Goal: Task Accomplishment & Management: Manage account settings

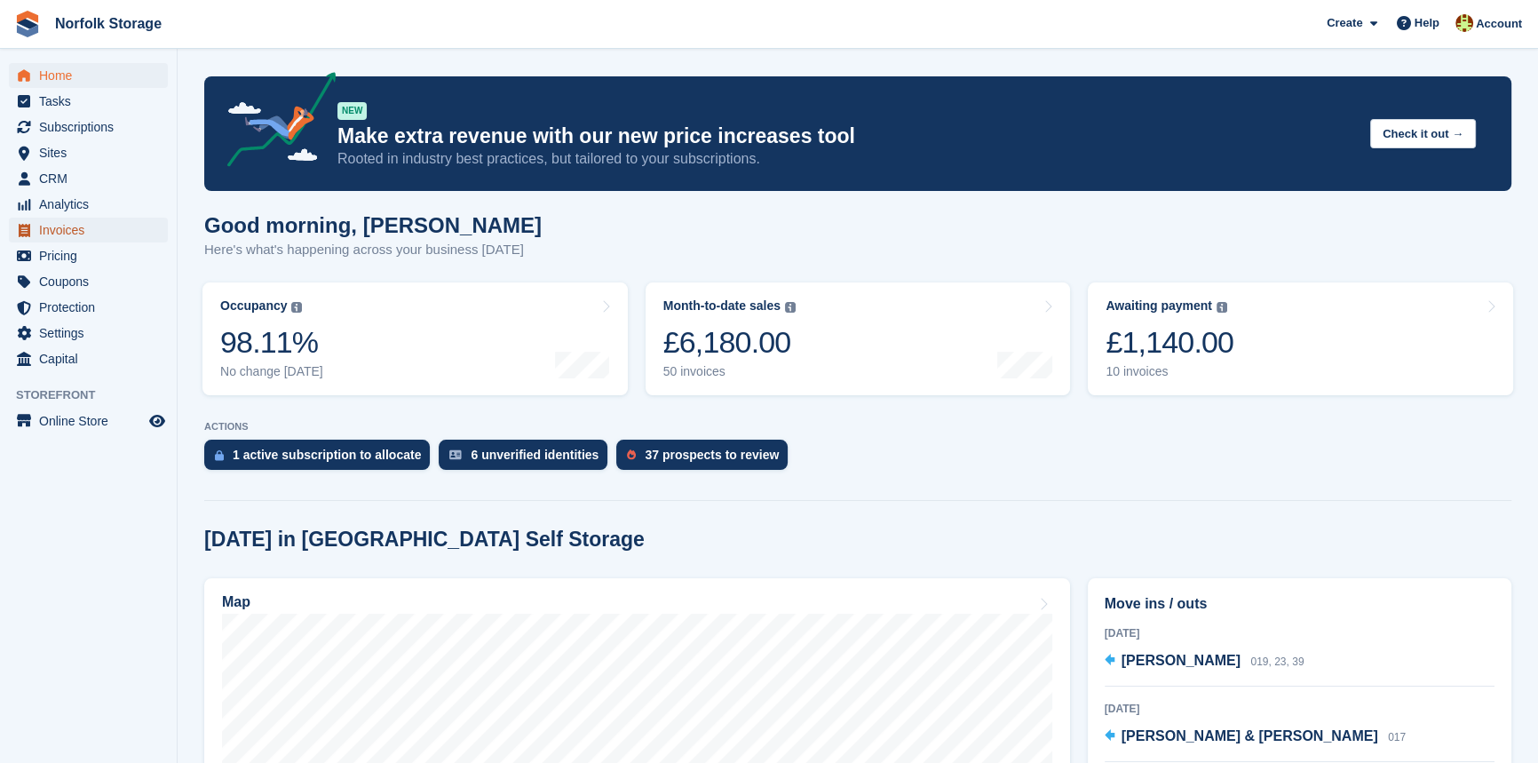
drag, startPoint x: 60, startPoint y: 218, endPoint x: 100, endPoint y: 217, distance: 40.9
click at [60, 218] on span "Invoices" at bounding box center [92, 230] width 107 height 25
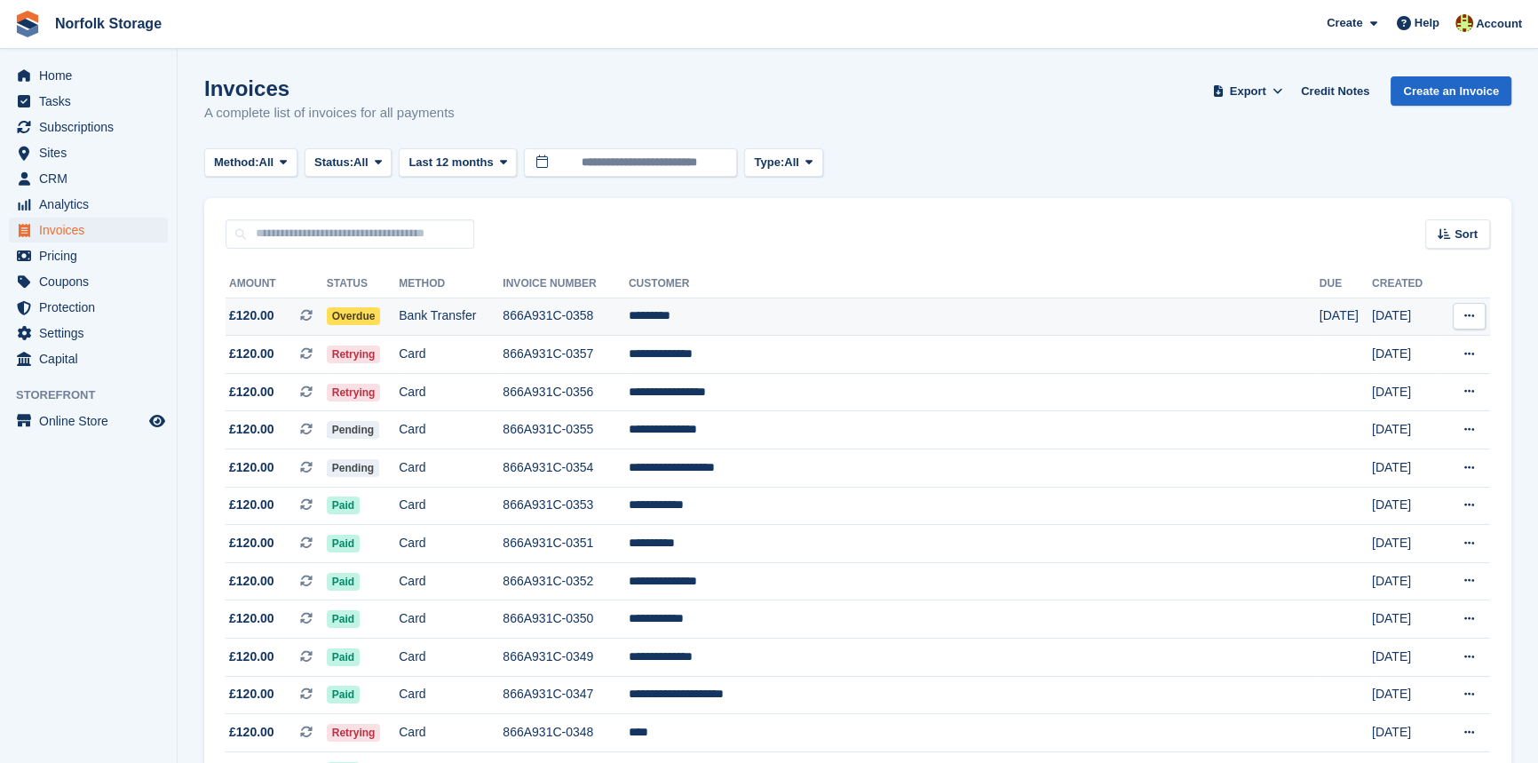
click at [503, 313] on td "Bank Transfer" at bounding box center [451, 317] width 104 height 38
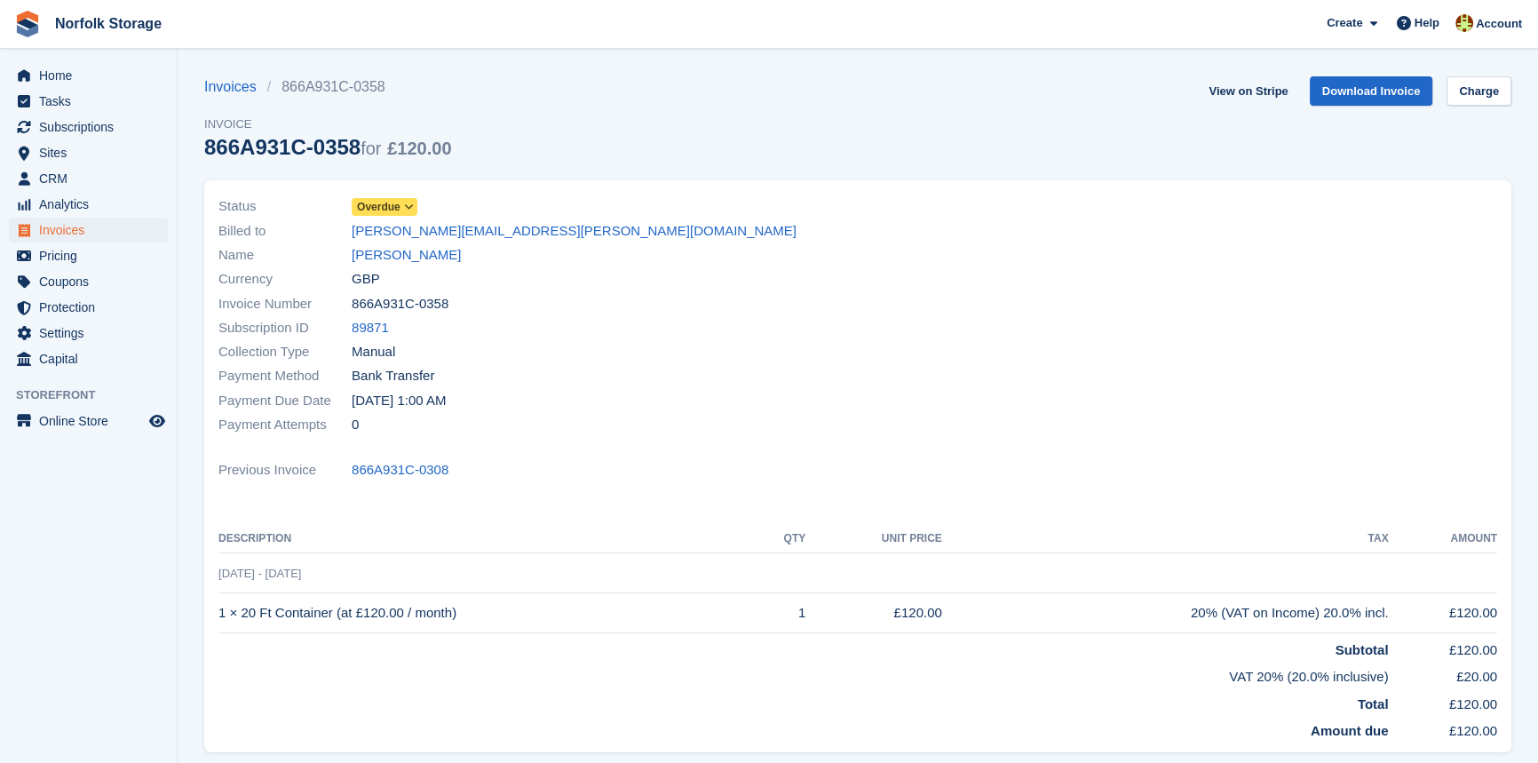
click at [393, 209] on span "Overdue" at bounding box center [379, 207] width 44 height 16
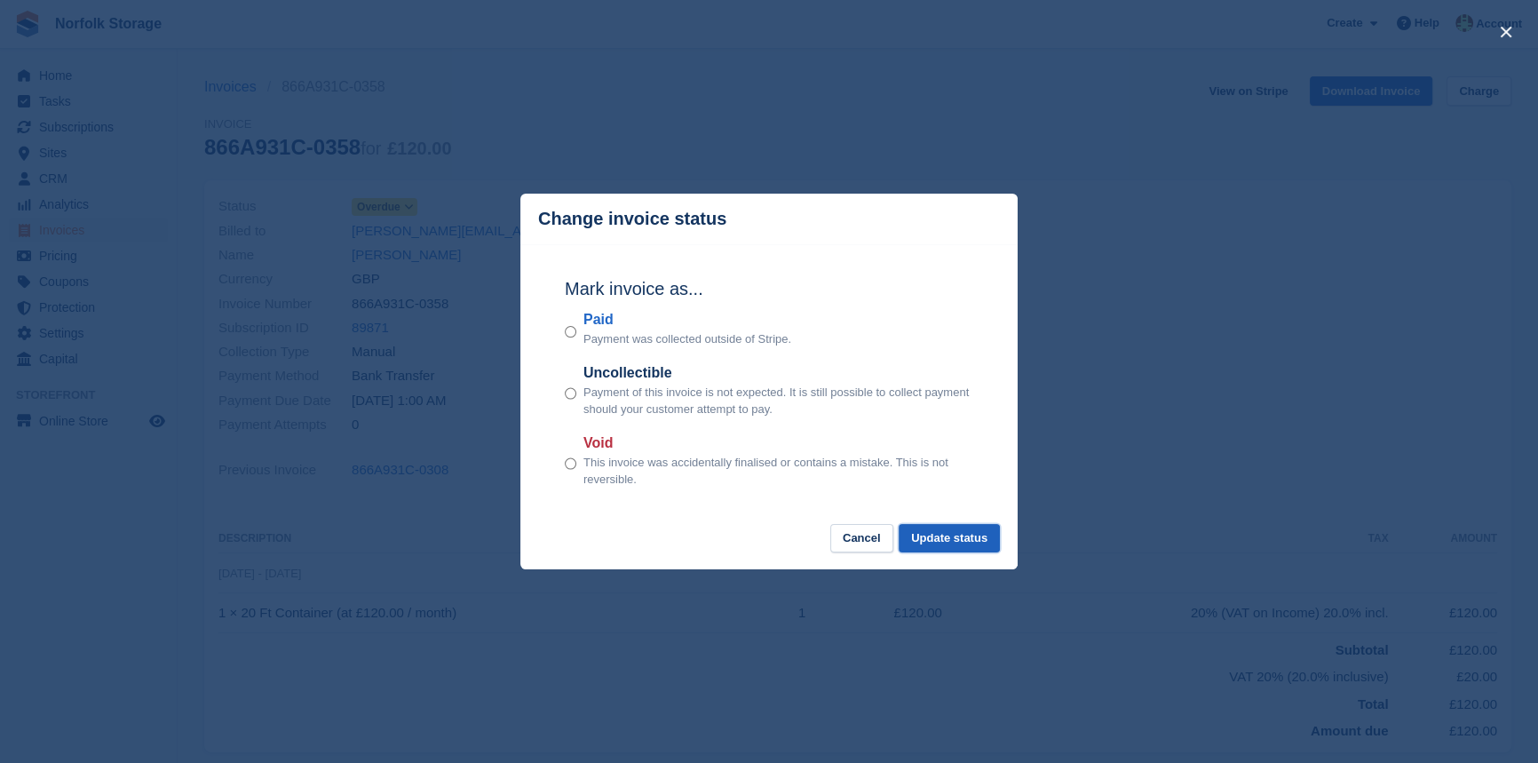
click at [941, 540] on button "Update status" at bounding box center [949, 538] width 101 height 29
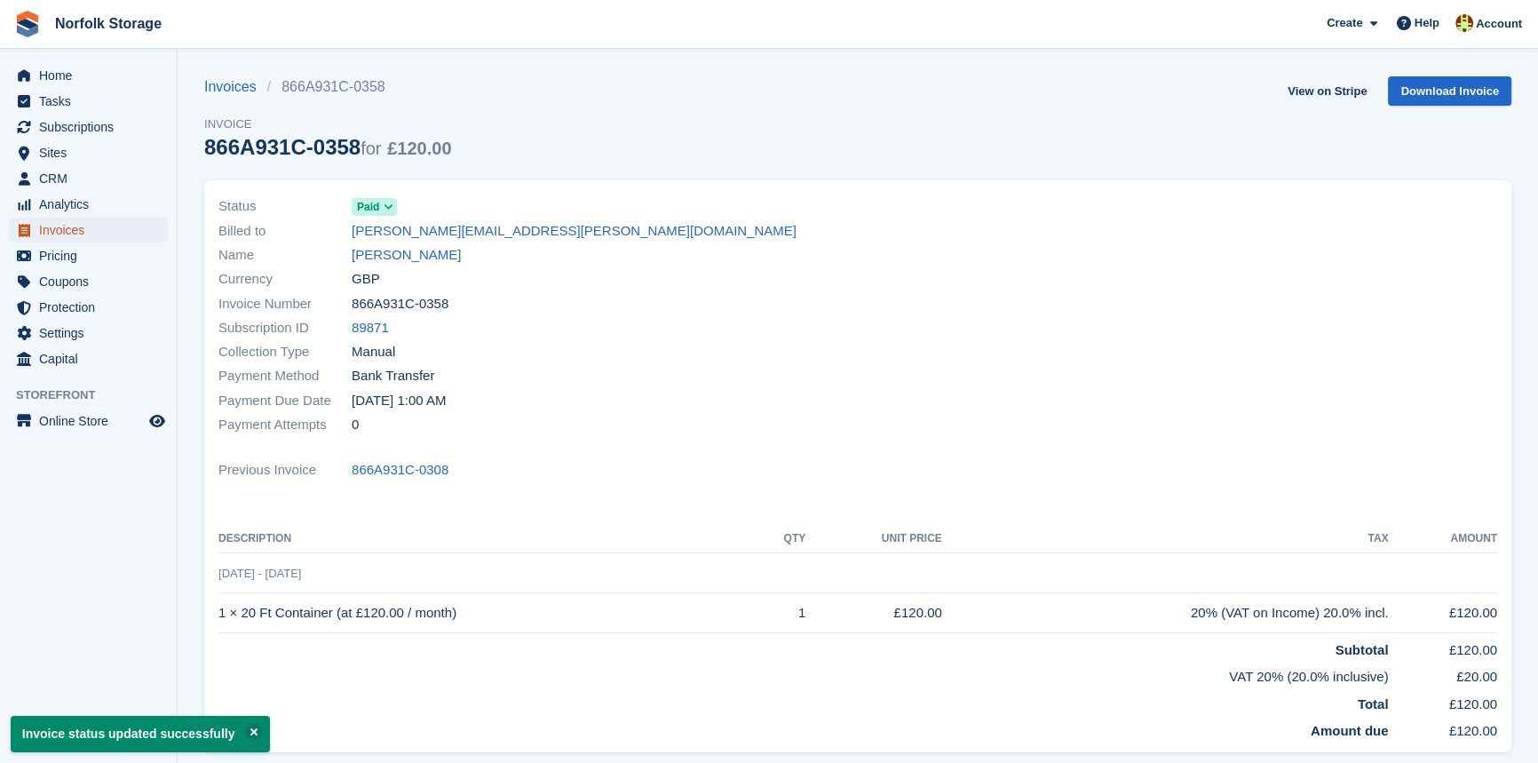
click at [43, 234] on span "Invoices" at bounding box center [92, 230] width 107 height 25
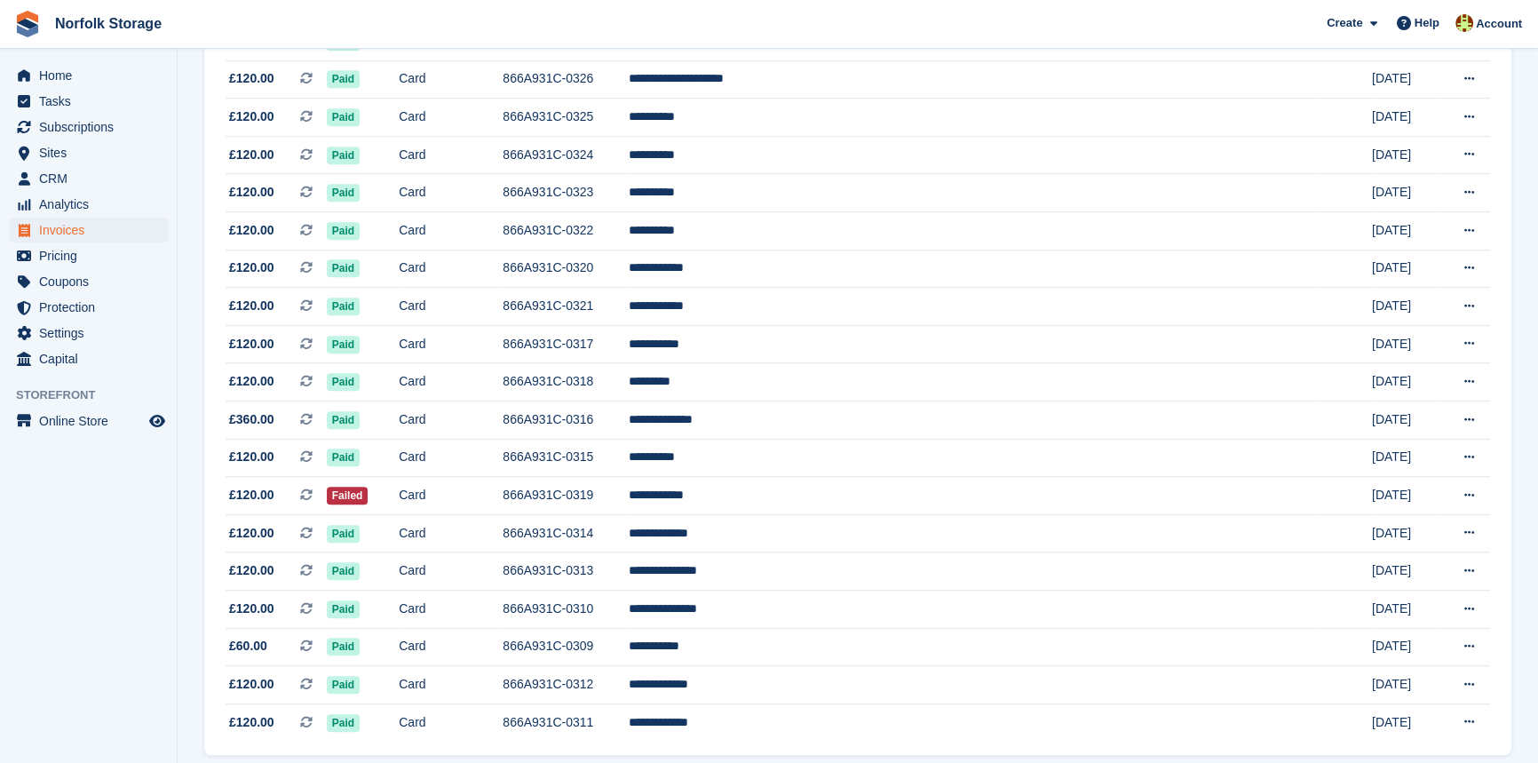
scroll to position [1453, 0]
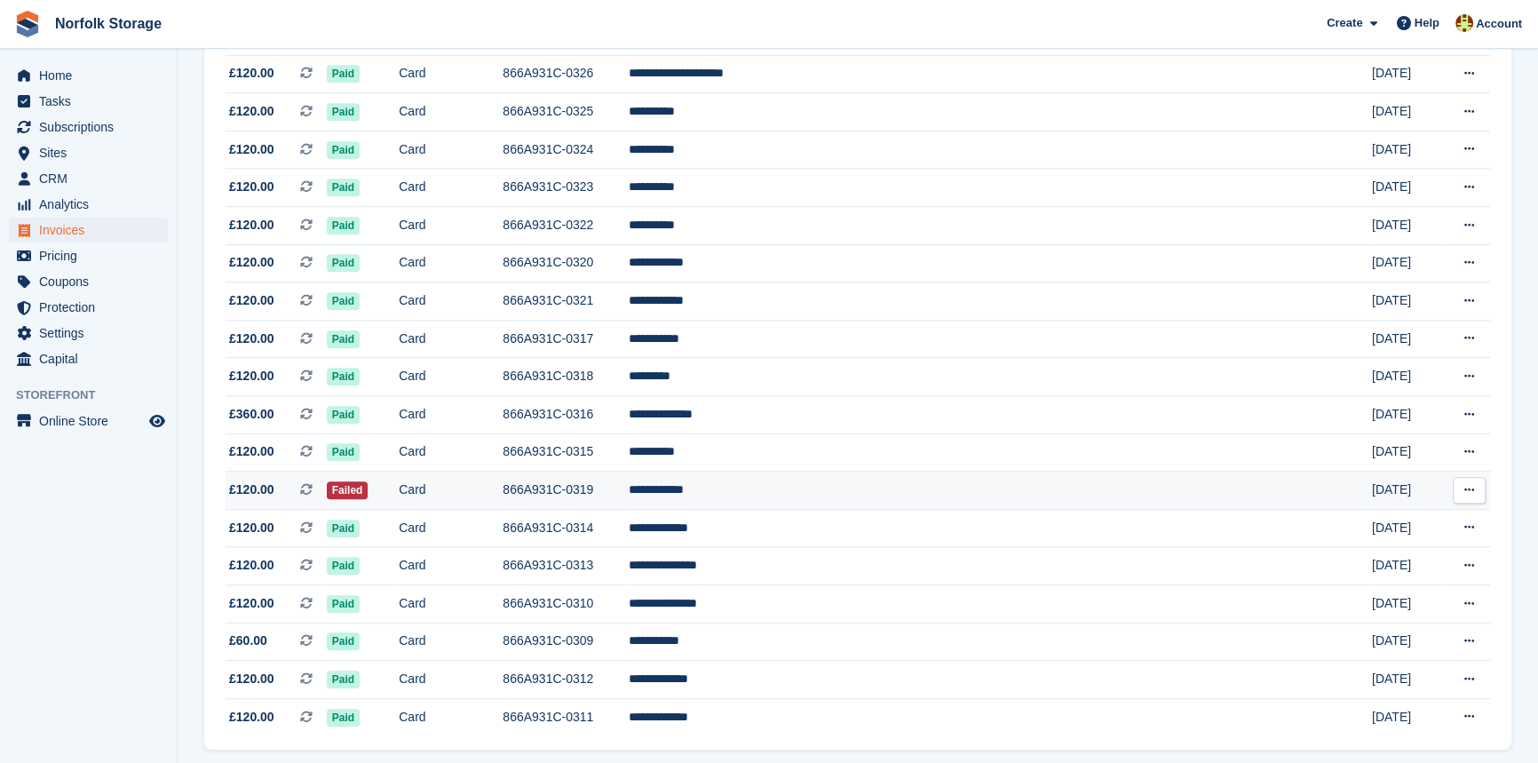
click at [503, 510] on td "Card" at bounding box center [451, 491] width 104 height 38
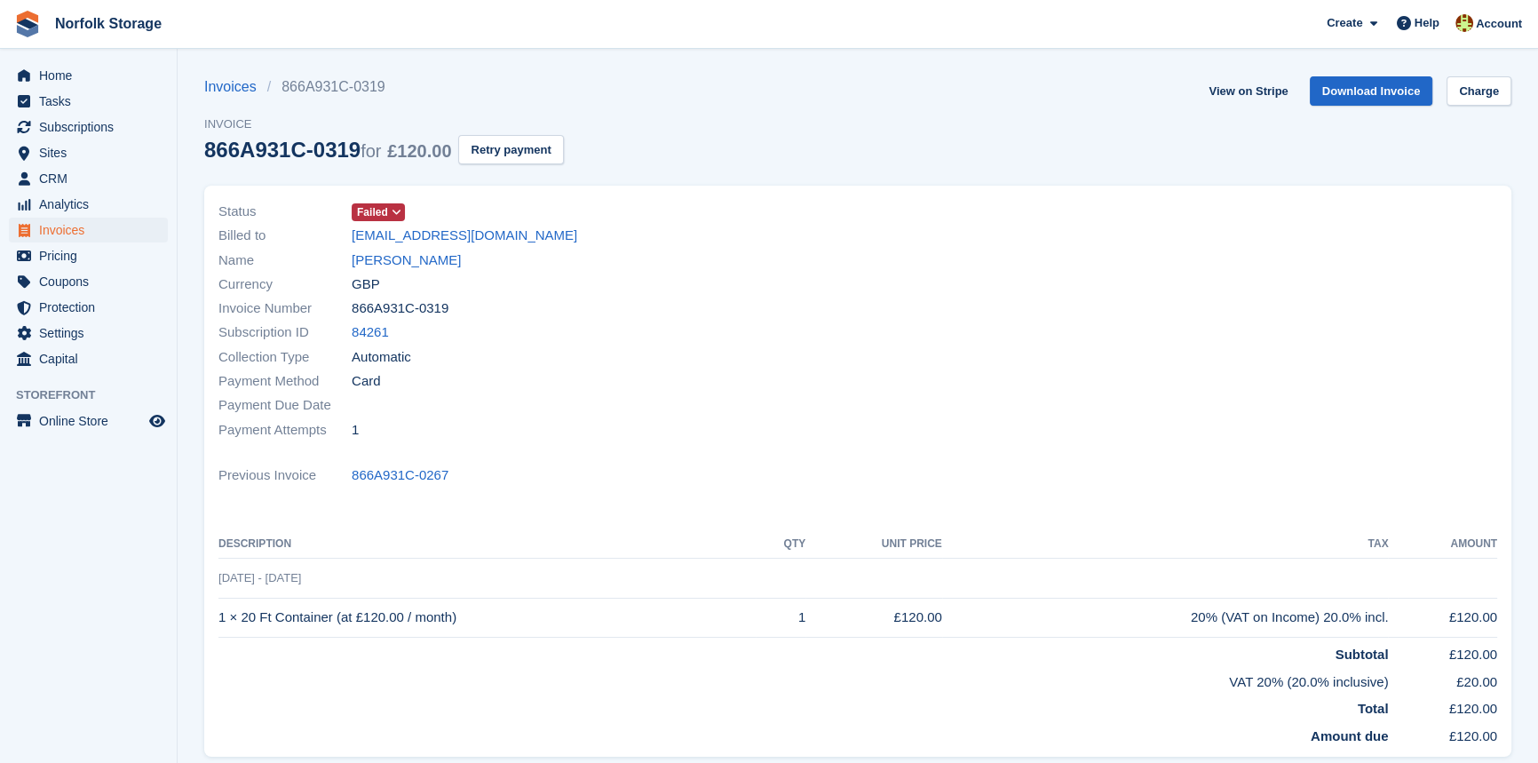
click at [393, 210] on icon at bounding box center [397, 212] width 10 height 11
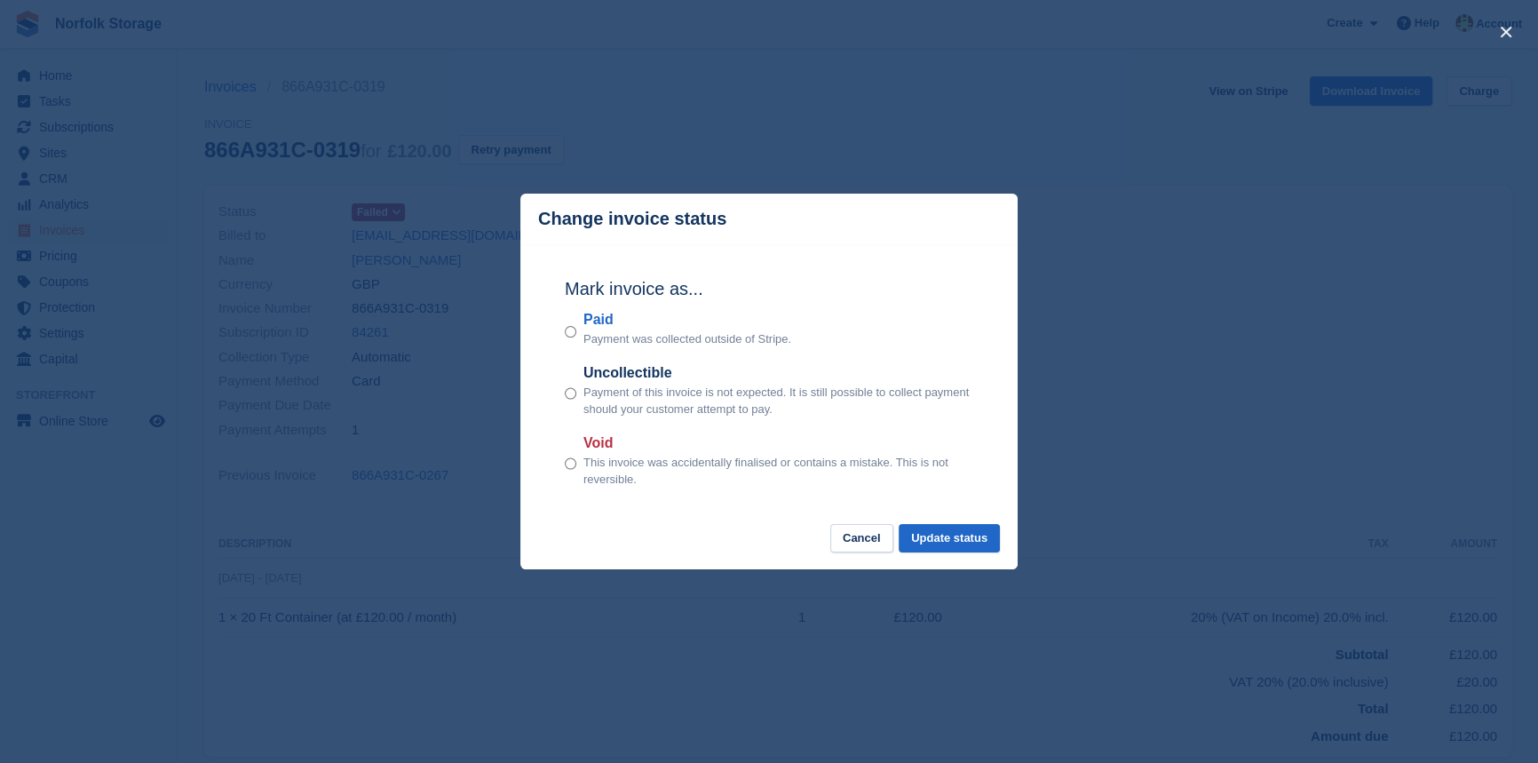
click at [600, 332] on p "Payment was collected outside of Stripe." at bounding box center [687, 339] width 208 height 18
drag, startPoint x: 966, startPoint y: 546, endPoint x: 972, endPoint y: 554, distance: 10.1
click at [966, 545] on button "Update status" at bounding box center [949, 538] width 101 height 29
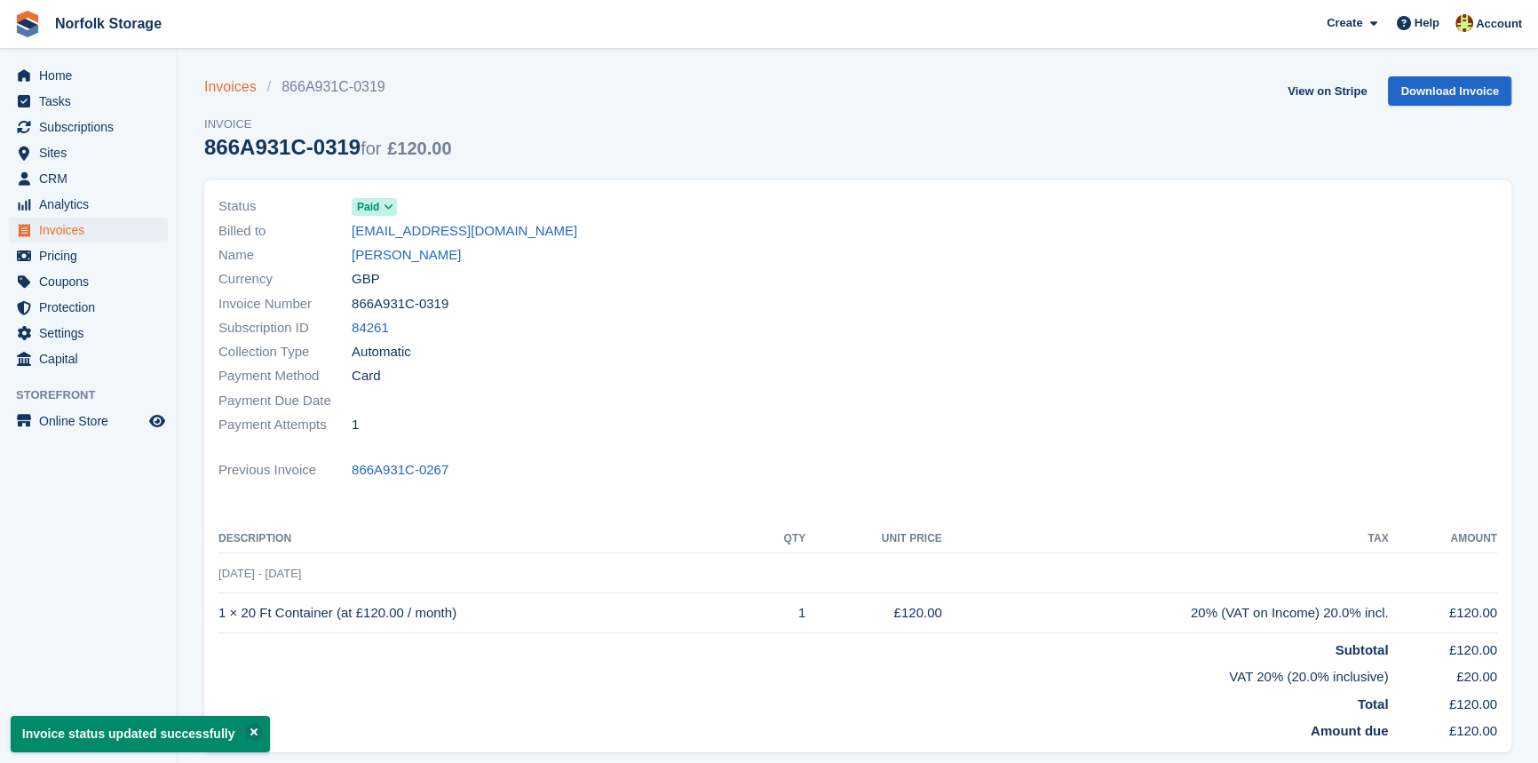
click at [244, 93] on link "Invoices" at bounding box center [235, 86] width 63 height 21
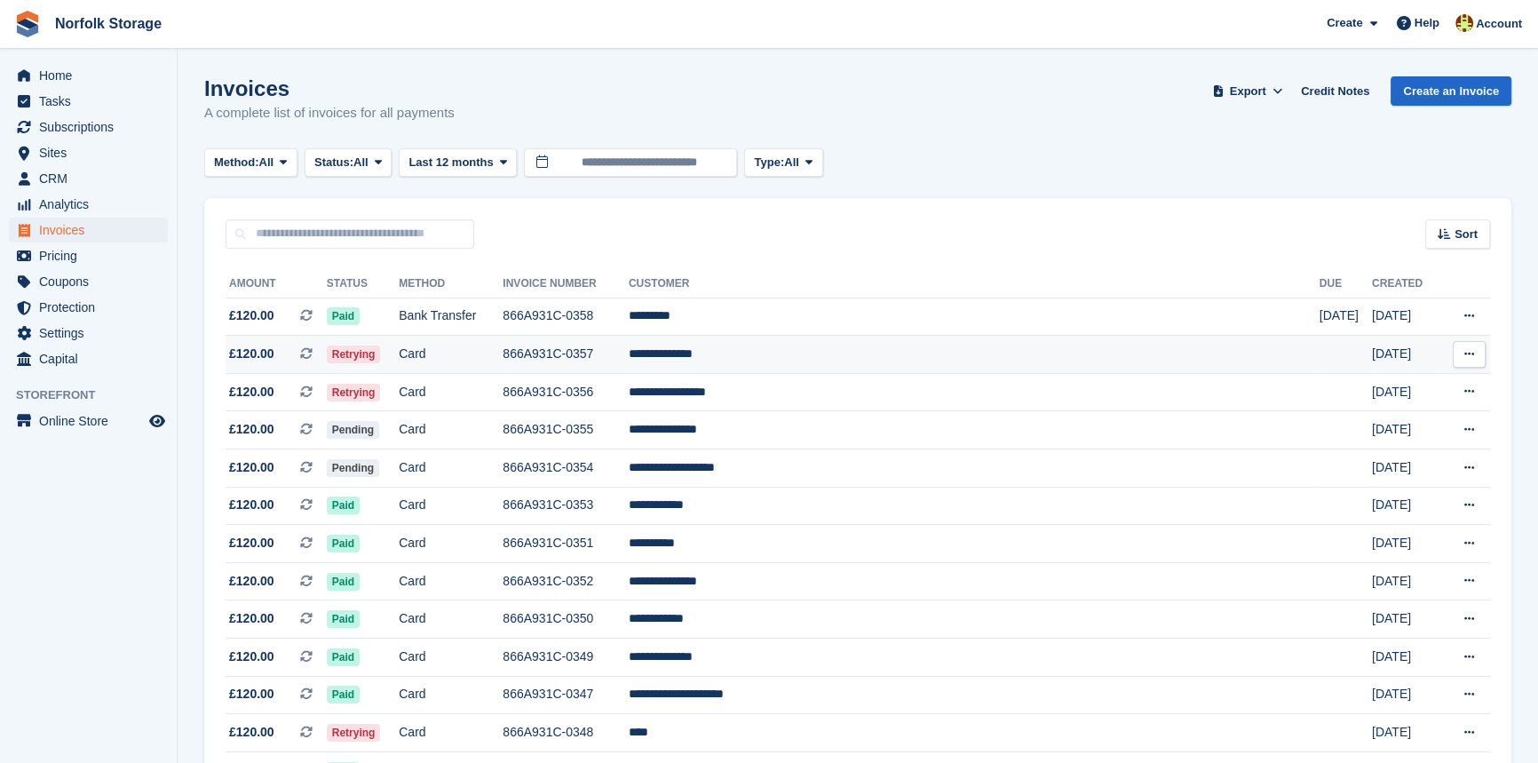
click at [844, 364] on td "**********" at bounding box center [974, 355] width 691 height 38
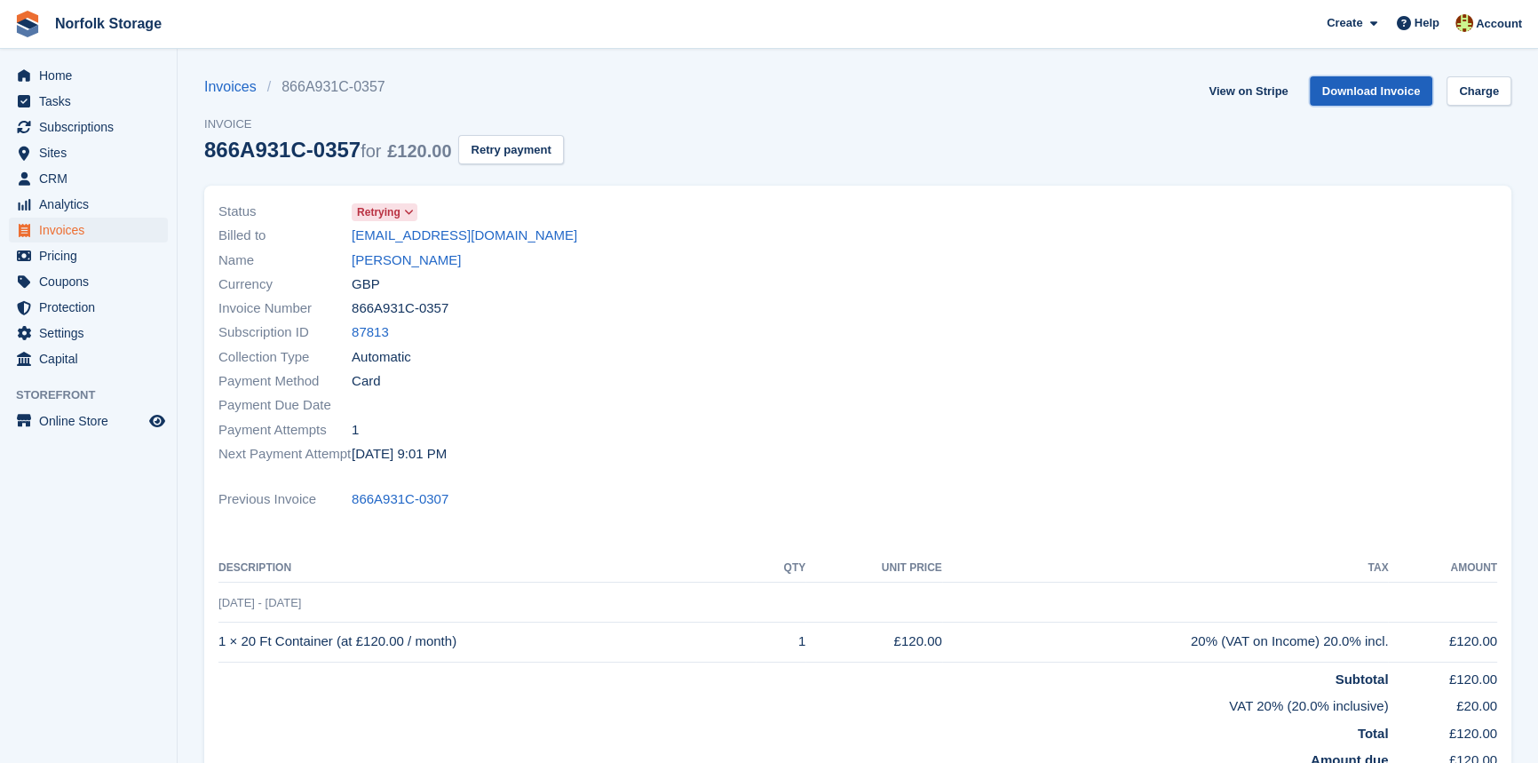
click at [1394, 89] on link "Download Invoice" at bounding box center [1371, 90] width 123 height 29
click at [67, 226] on span "Invoices" at bounding box center [92, 230] width 107 height 25
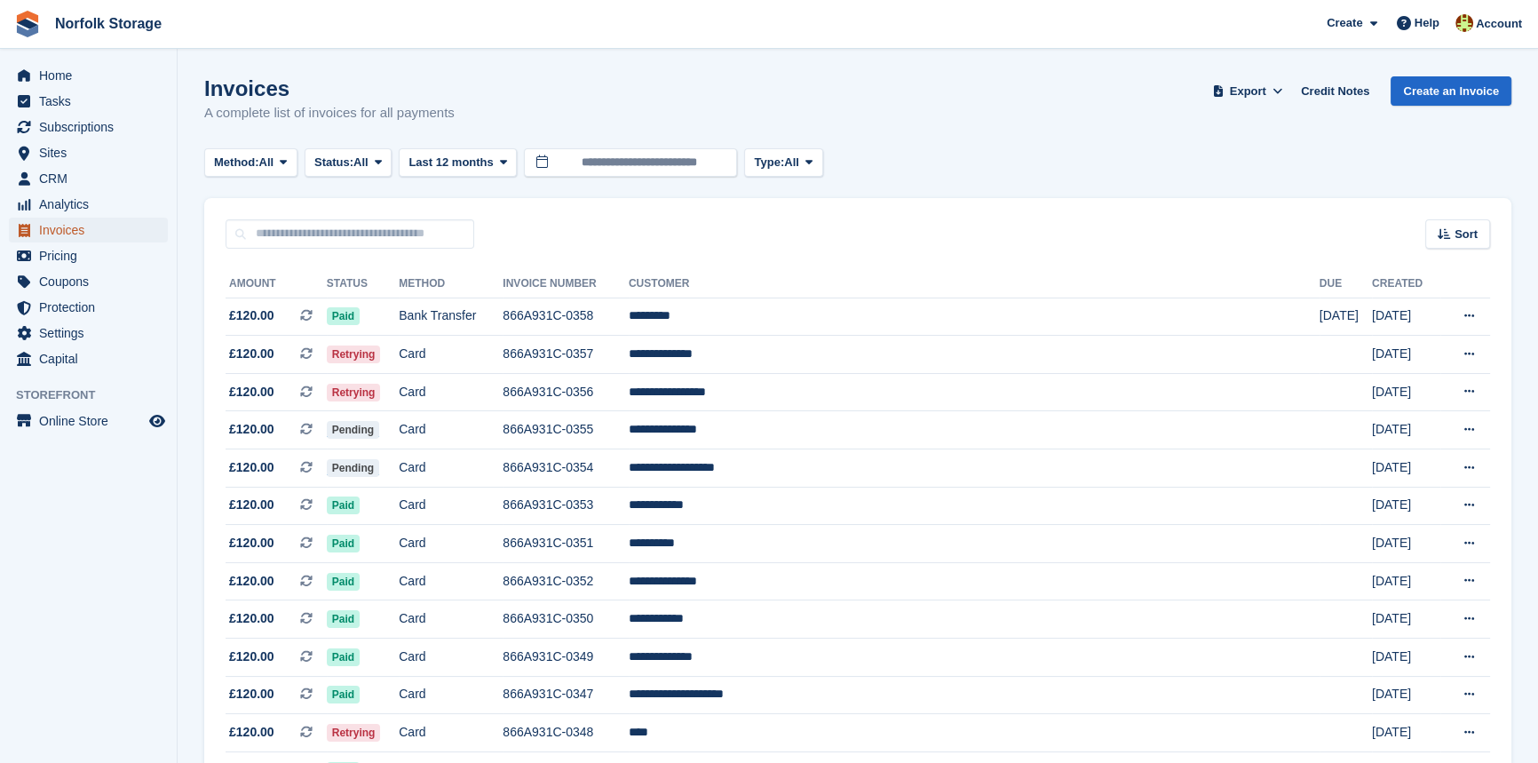
click at [62, 226] on span "Invoices" at bounding box center [92, 230] width 107 height 25
